Goal: Transaction & Acquisition: Purchase product/service

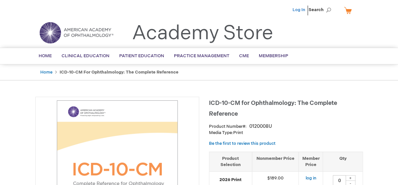
click at [298, 9] on link "Log In" at bounding box center [299, 9] width 13 height 5
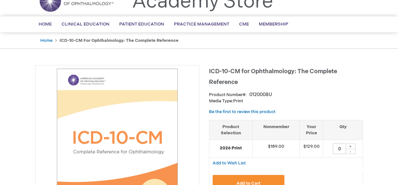
scroll to position [66, 0]
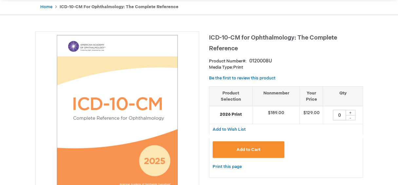
click at [324, 154] on div "Add to Cart" at bounding box center [286, 153] width 147 height 22
click at [41, 40] on img at bounding box center [117, 113] width 157 height 157
click at [334, 161] on div "Add to Cart" at bounding box center [286, 153] width 147 height 22
